Goal: Information Seeking & Learning: Understand process/instructions

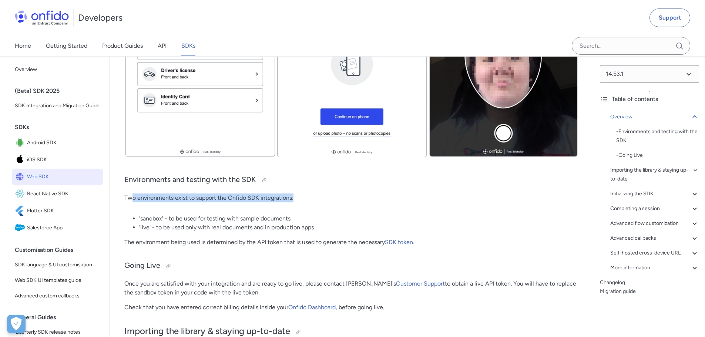
drag, startPoint x: 132, startPoint y: 196, endPoint x: 360, endPoint y: 200, distance: 227.2
click at [360, 200] on p "Two environments exist to support the Onfido SDK integrations:" at bounding box center [351, 198] width 455 height 9
click at [312, 215] on li "'sandbox' - to be used for testing with sample documents" at bounding box center [359, 218] width 440 height 9
click at [178, 218] on li "'sandbox' - to be used for testing with sample documents" at bounding box center [359, 218] width 440 height 9
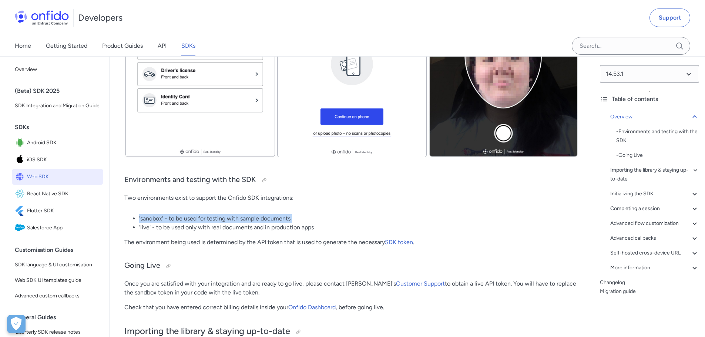
click at [178, 218] on li "'sandbox' - to be used for testing with sample documents" at bounding box center [359, 218] width 440 height 9
click at [201, 225] on li "'live' - to be used only with real documents and in production apps" at bounding box center [359, 227] width 440 height 9
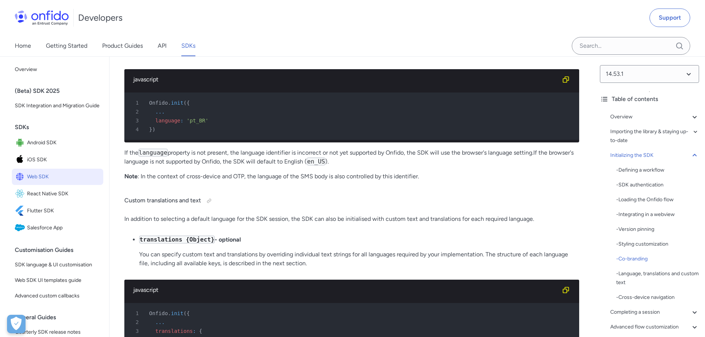
scroll to position [3724, 0]
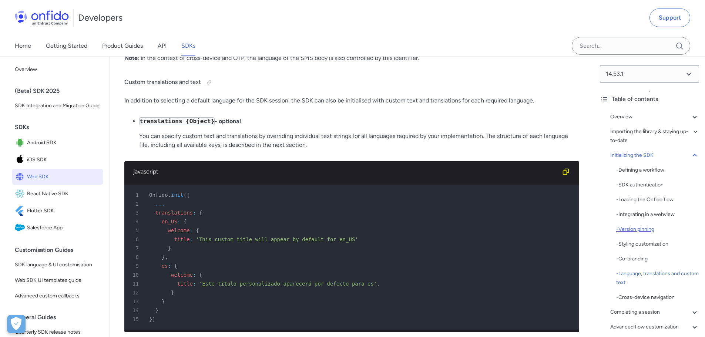
click at [643, 232] on div "- Version pinning" at bounding box center [657, 229] width 83 height 9
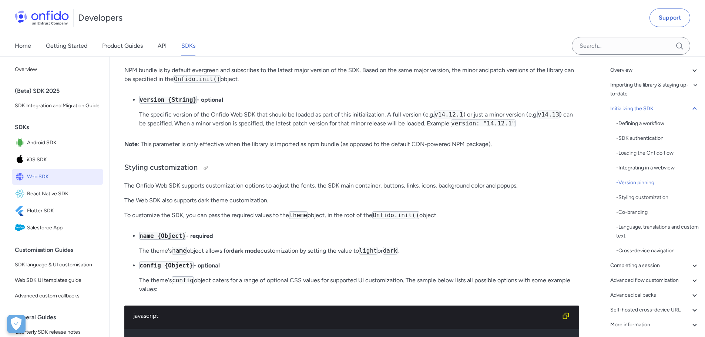
scroll to position [92, 0]
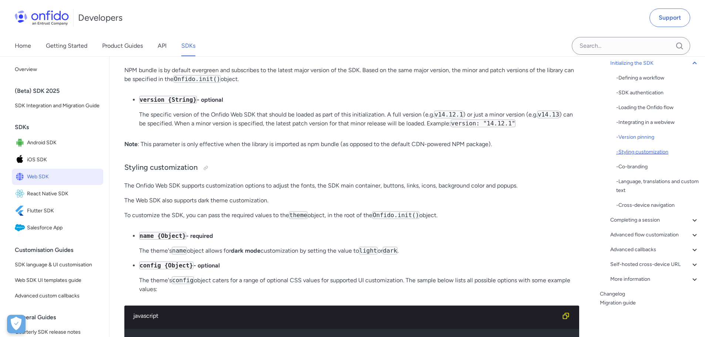
click at [652, 152] on div "- Styling customization" at bounding box center [657, 152] width 83 height 9
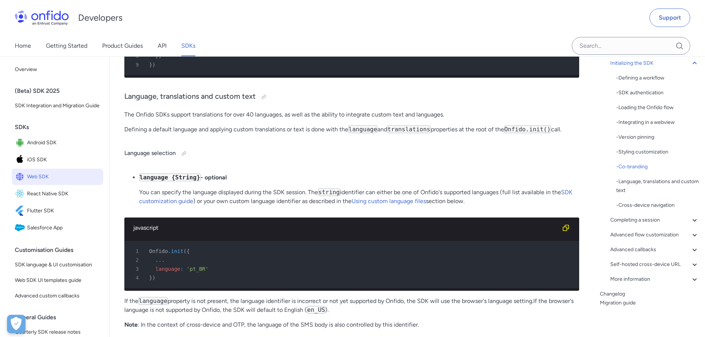
scroll to position [3642, 0]
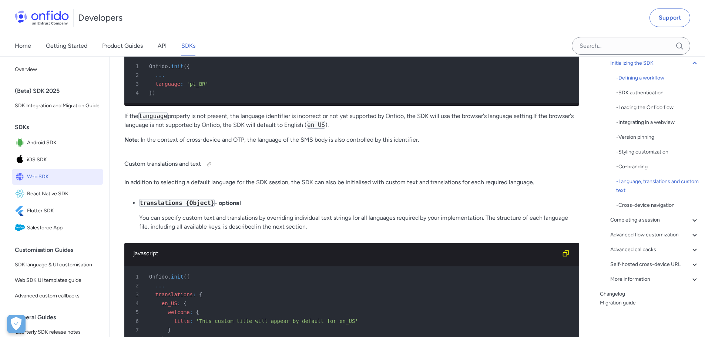
click at [651, 76] on div "- Defining a workflow" at bounding box center [657, 78] width 83 height 9
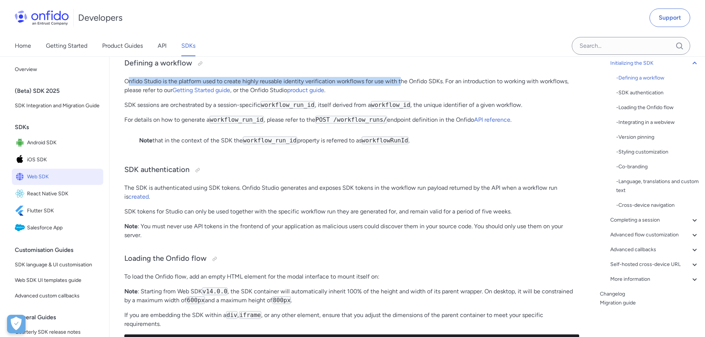
drag, startPoint x: 128, startPoint y: 102, endPoint x: 400, endPoint y: 107, distance: 271.3
click at [400, 95] on p "Onfido Studio is the platform used to create highly reusable identity verificat…" at bounding box center [351, 86] width 455 height 18
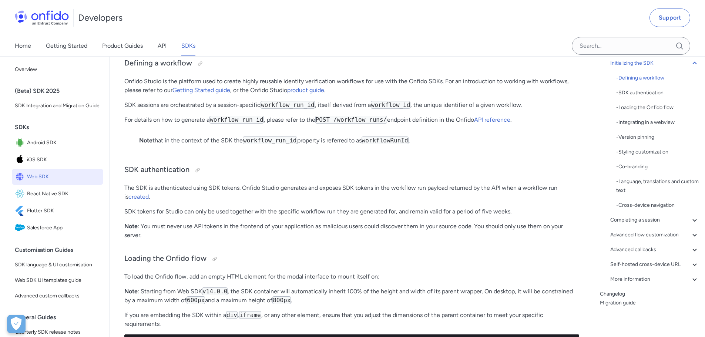
click at [469, 95] on p "Onfido Studio is the platform used to create highly reusable identity verificat…" at bounding box center [351, 86] width 455 height 18
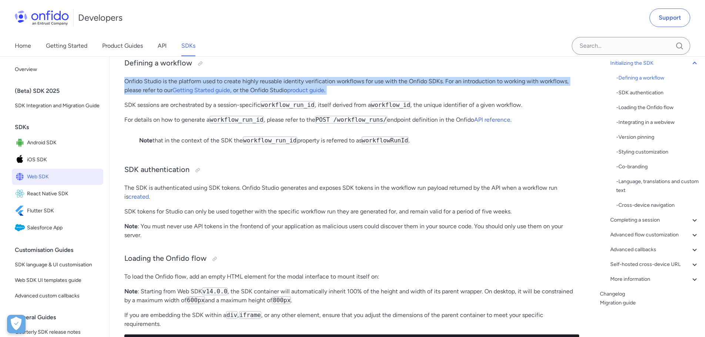
click at [469, 95] on p "Onfido Studio is the platform used to create highly reusable identity verificat…" at bounding box center [351, 86] width 455 height 18
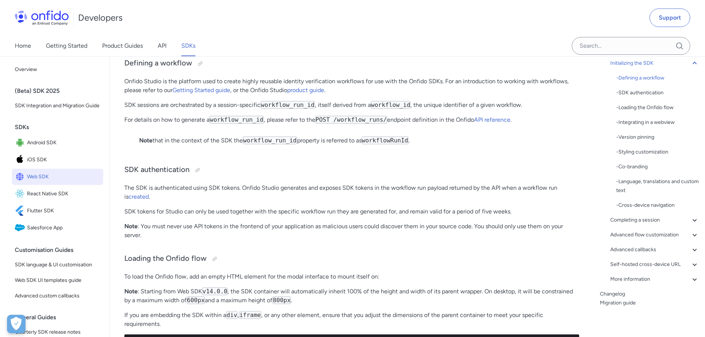
click at [338, 110] on p "SDK sessions are orchestrated by a session-specific workflow_run_id , itself de…" at bounding box center [351, 105] width 455 height 9
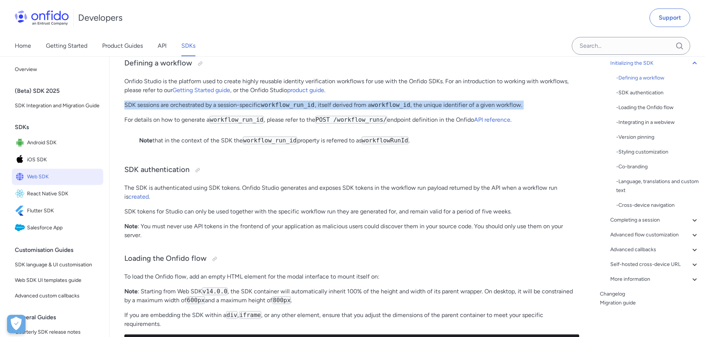
click at [338, 110] on p "SDK sessions are orchestrated by a session-specific workflow_run_id , itself de…" at bounding box center [351, 105] width 455 height 9
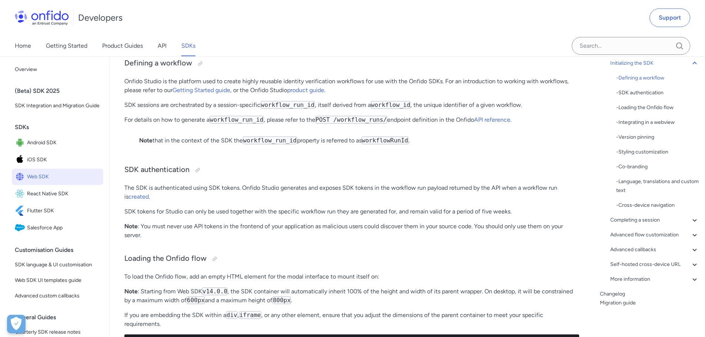
click at [324, 124] on code "POST /workflow_runs/" at bounding box center [351, 120] width 72 height 8
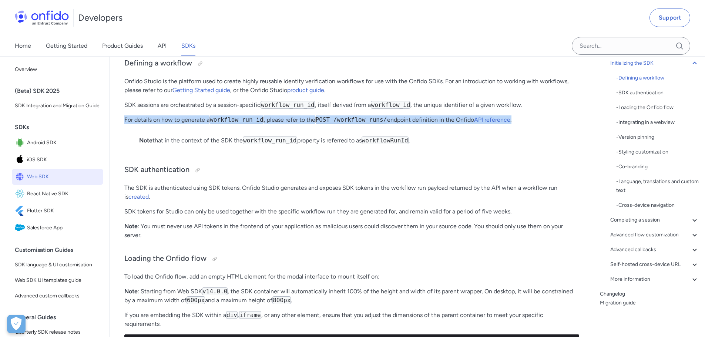
click at [324, 124] on code "POST /workflow_runs/" at bounding box center [351, 120] width 72 height 8
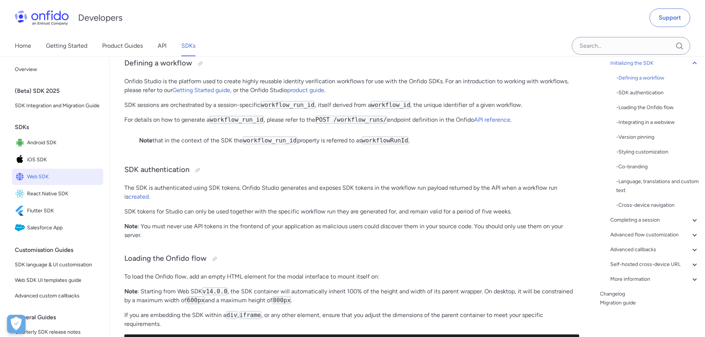
click at [327, 145] on p "Note that in the context of the SDK the workflow_run_id property is referred to…" at bounding box center [351, 140] width 425 height 9
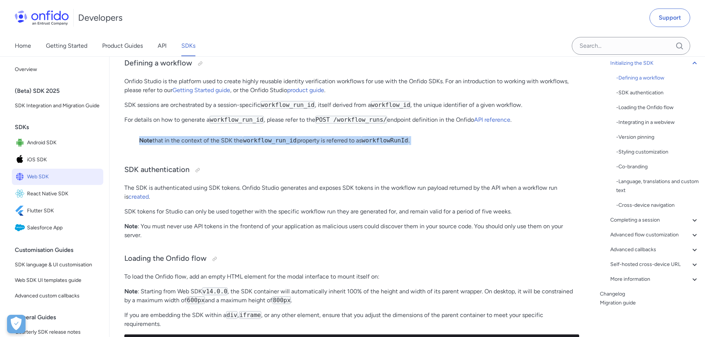
click at [327, 145] on p "Note that in the context of the SDK the workflow_run_id property is referred to…" at bounding box center [351, 140] width 425 height 9
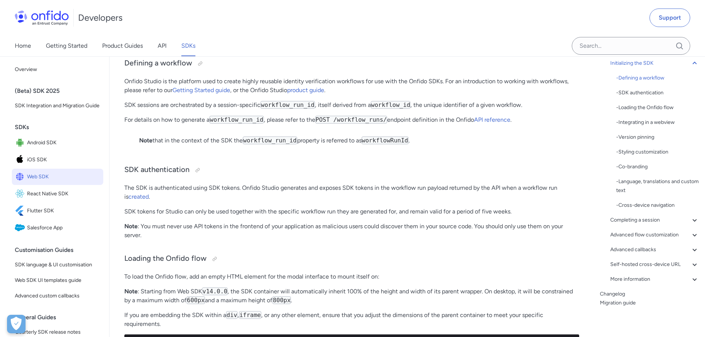
click at [334, 201] on p "The SDK is authenticated using SDK tokens. Onfido Studio generates and exposes …" at bounding box center [351, 193] width 455 height 18
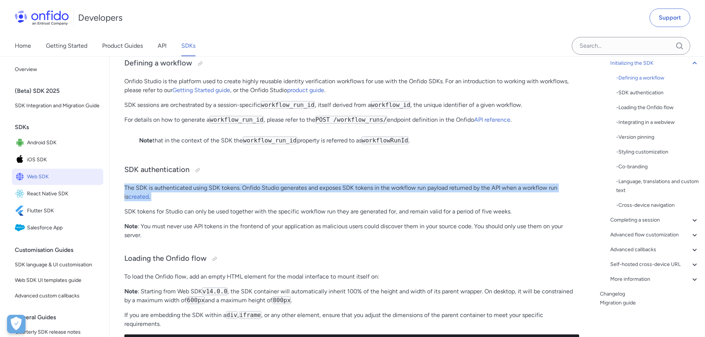
click at [334, 201] on p "The SDK is authenticated using SDK tokens. Onfido Studio generates and exposes …" at bounding box center [351, 193] width 455 height 18
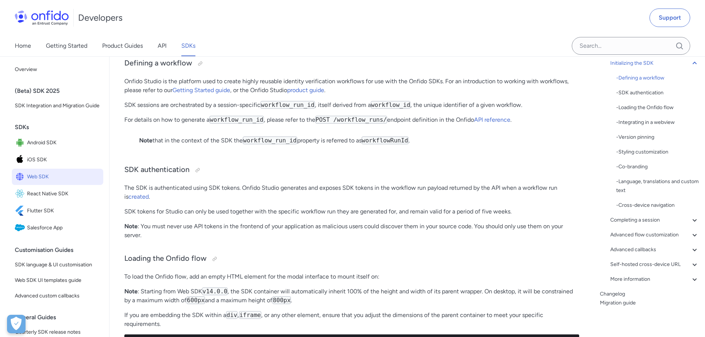
click at [347, 216] on p "SDK tokens for Studio can only be used together with the specific workflow run …" at bounding box center [351, 211] width 455 height 9
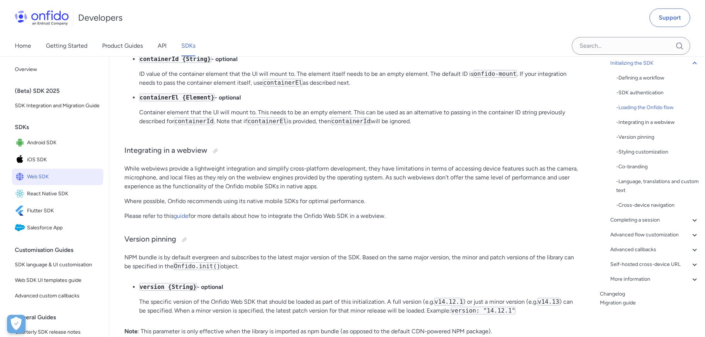
scroll to position [1970, 0]
